Goal: Information Seeking & Learning: Learn about a topic

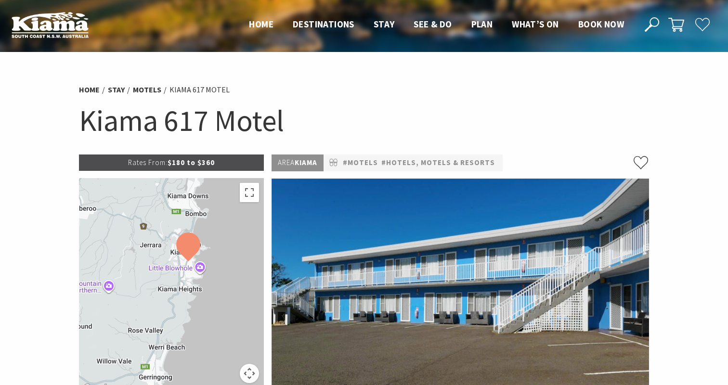
scroll to position [69, 0]
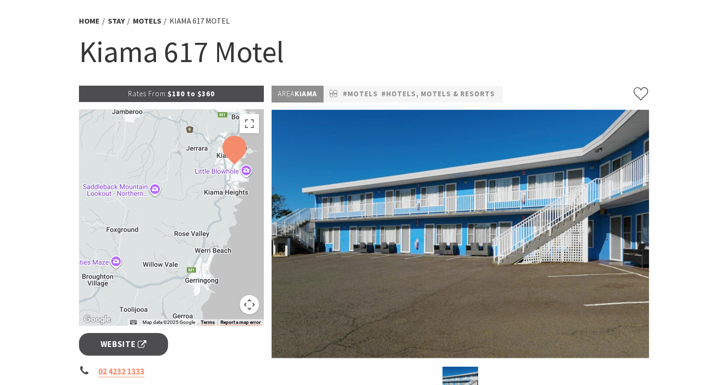
click at [243, 206] on div at bounding box center [171, 217] width 185 height 217
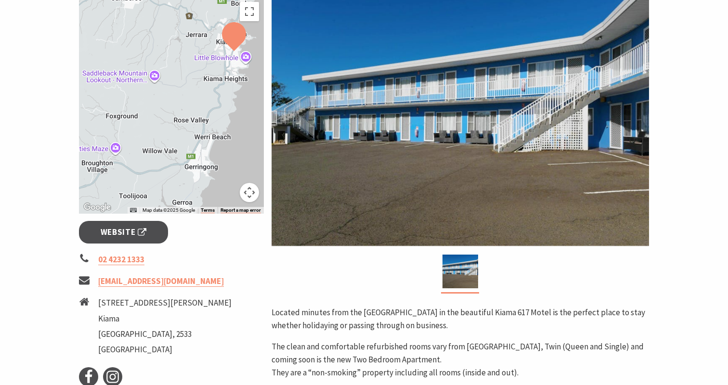
scroll to position [241, 0]
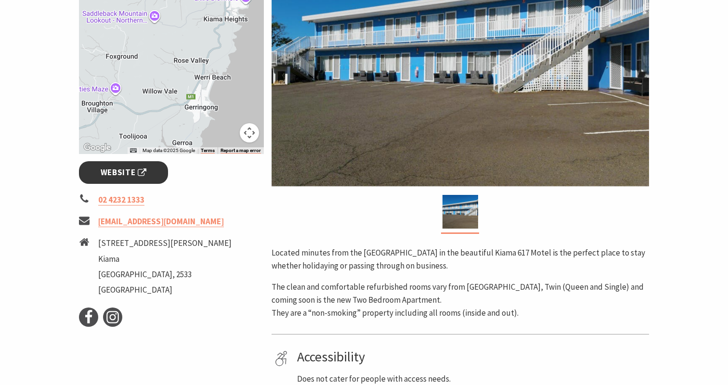
click at [134, 173] on span "Website" at bounding box center [124, 172] width 46 height 13
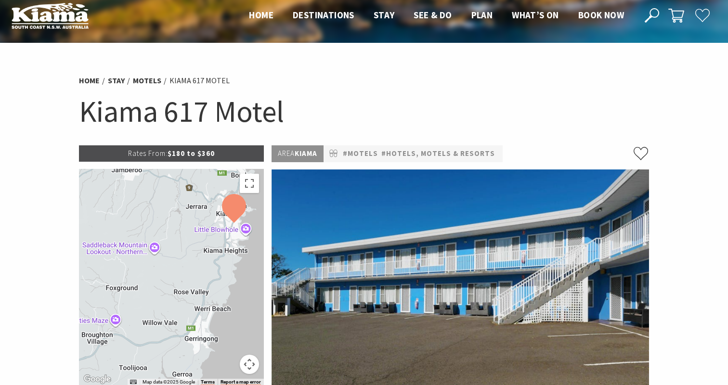
scroll to position [8, 0]
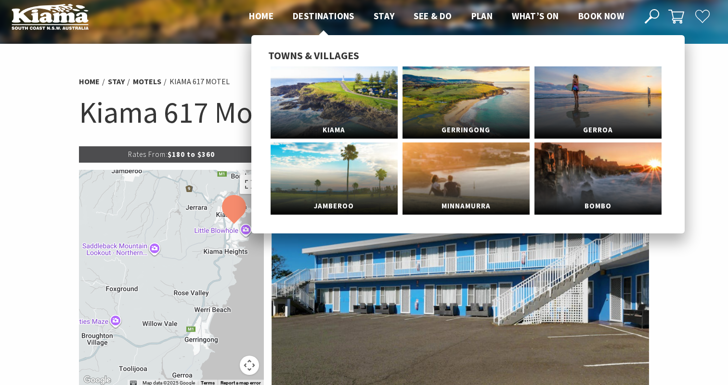
click at [321, 13] on span "Destinations" at bounding box center [324, 16] width 62 height 12
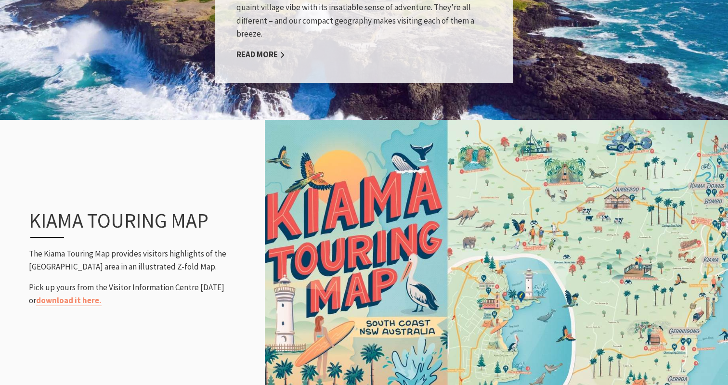
scroll to position [1073, 0]
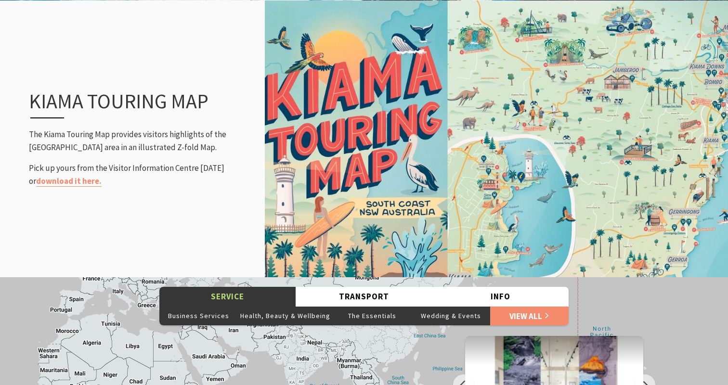
click at [528, 139] on img at bounding box center [496, 139] width 463 height 280
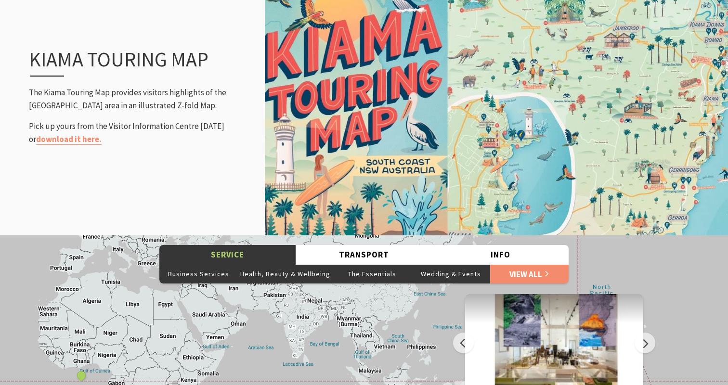
scroll to position [1116, 0]
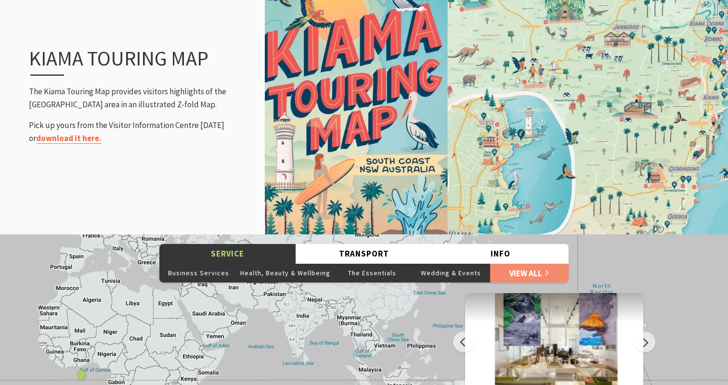
click at [78, 139] on link "download it here." at bounding box center [69, 138] width 66 height 11
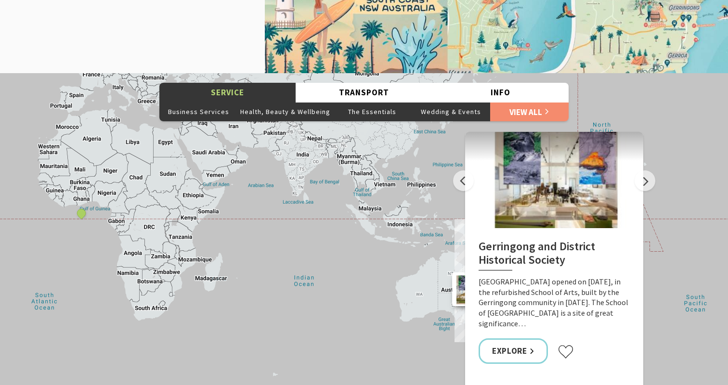
scroll to position [1279, 0]
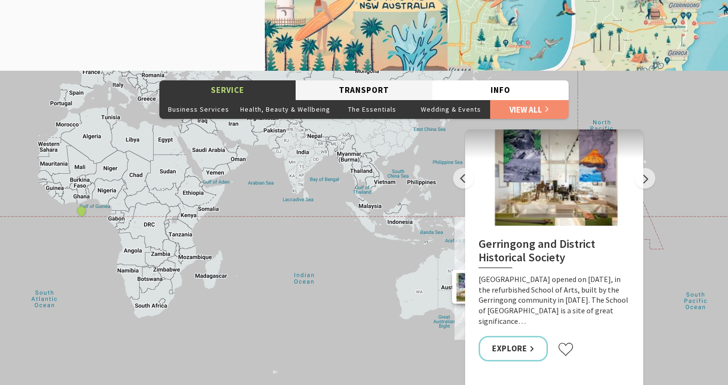
click at [364, 91] on button "Transport" at bounding box center [364, 90] width 136 height 20
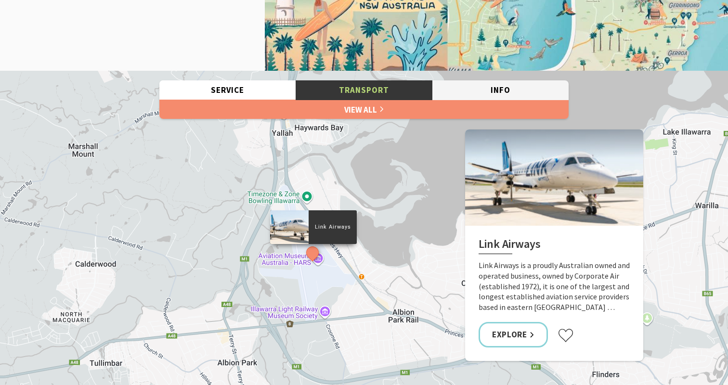
click at [497, 91] on button "Info" at bounding box center [501, 90] width 136 height 20
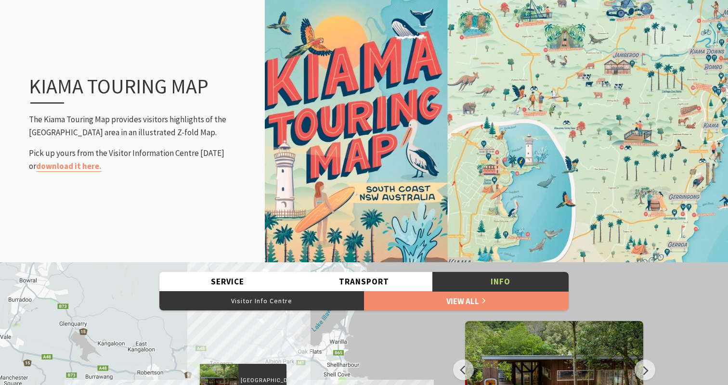
scroll to position [1090, 0]
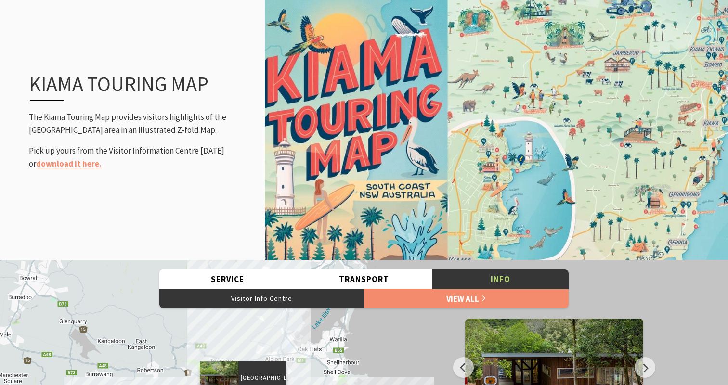
click at [615, 102] on img at bounding box center [496, 122] width 463 height 280
click at [217, 282] on button "Service" at bounding box center [227, 280] width 136 height 20
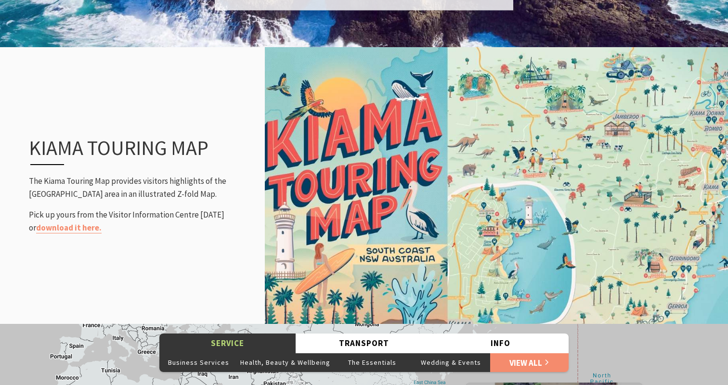
scroll to position [1019, 0]
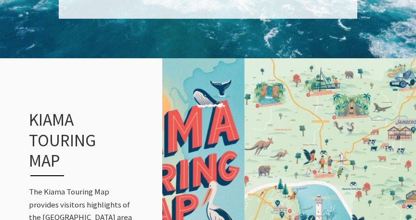
scroll to position [1157, 0]
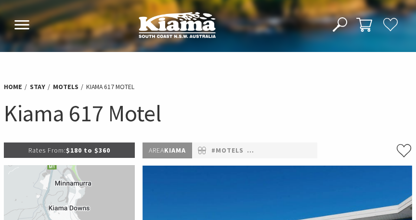
scroll to position [10, 0]
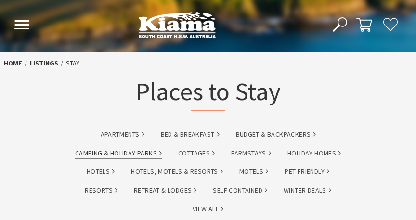
click at [135, 155] on link "Camping & Holiday Parks" at bounding box center [118, 153] width 87 height 11
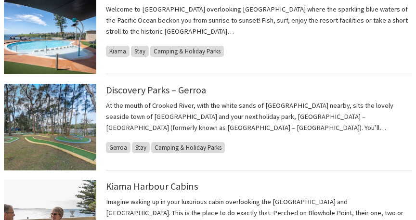
scroll to position [965, 0]
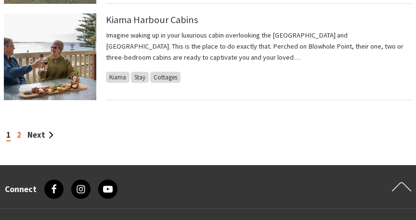
click at [18, 130] on link "2" at bounding box center [19, 135] width 4 height 10
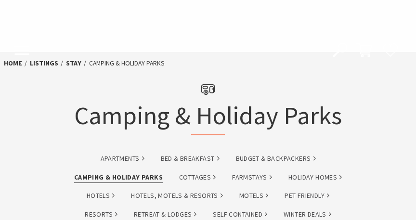
scroll to position [965, 0]
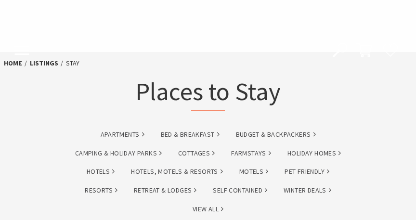
scroll to position [937, 0]
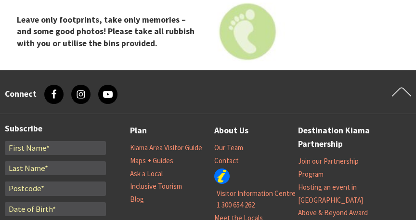
scroll to position [4084, 0]
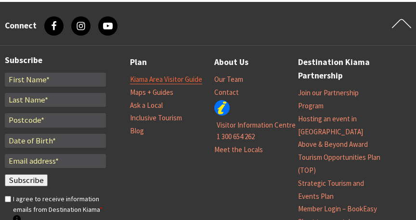
click at [182, 75] on link "Kiama Area Visitor Guide" at bounding box center [166, 80] width 72 height 10
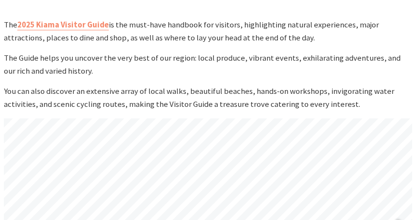
scroll to position [318, 0]
click at [65, 24] on link "2025 Kiama Visitor Guide" at bounding box center [63, 24] width 92 height 11
